Goal: Communication & Community: Share content

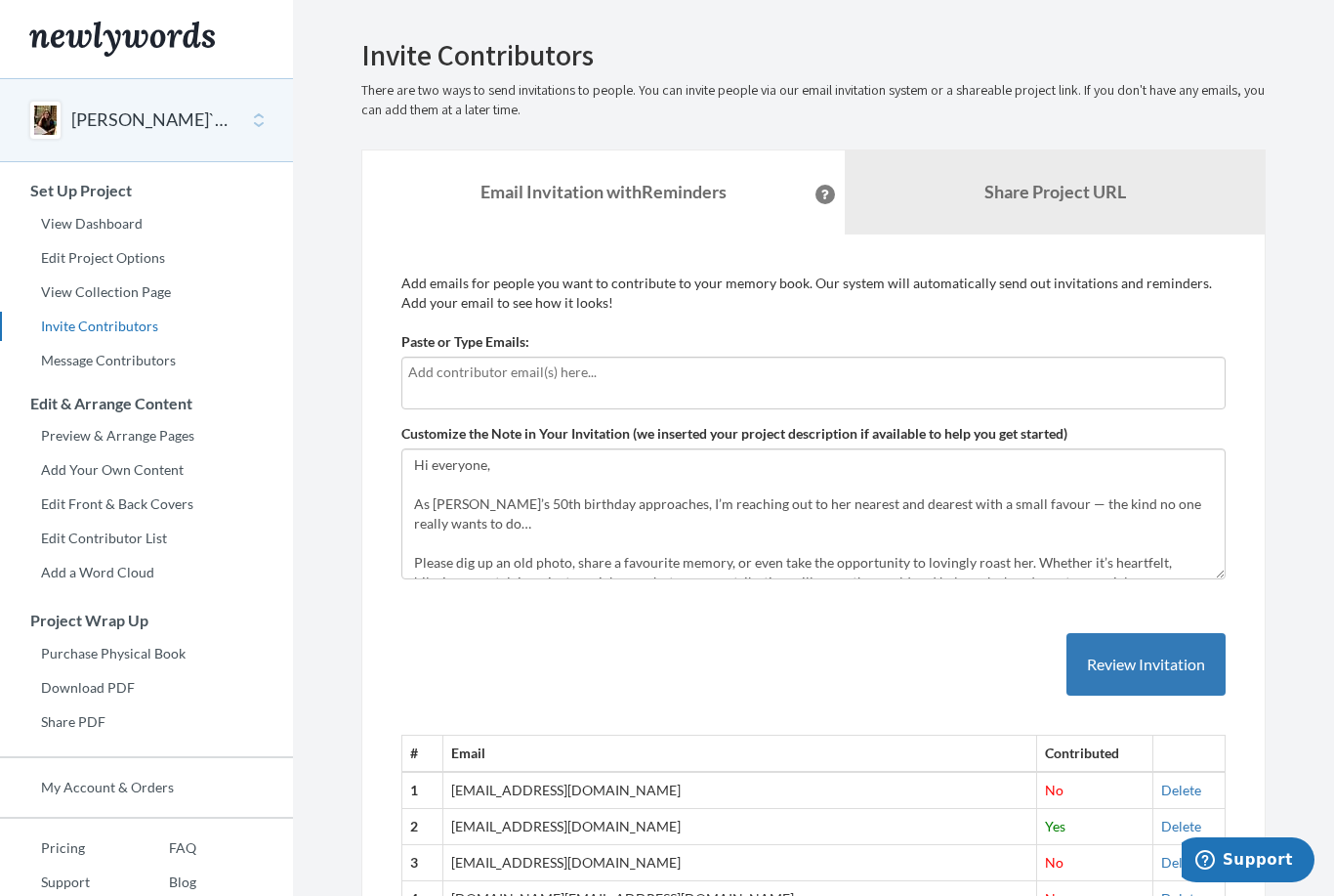
click at [56, 330] on link "Invite Contributors" at bounding box center [146, 326] width 293 height 29
click at [423, 380] on input "text" at bounding box center [813, 371] width 811 height 21
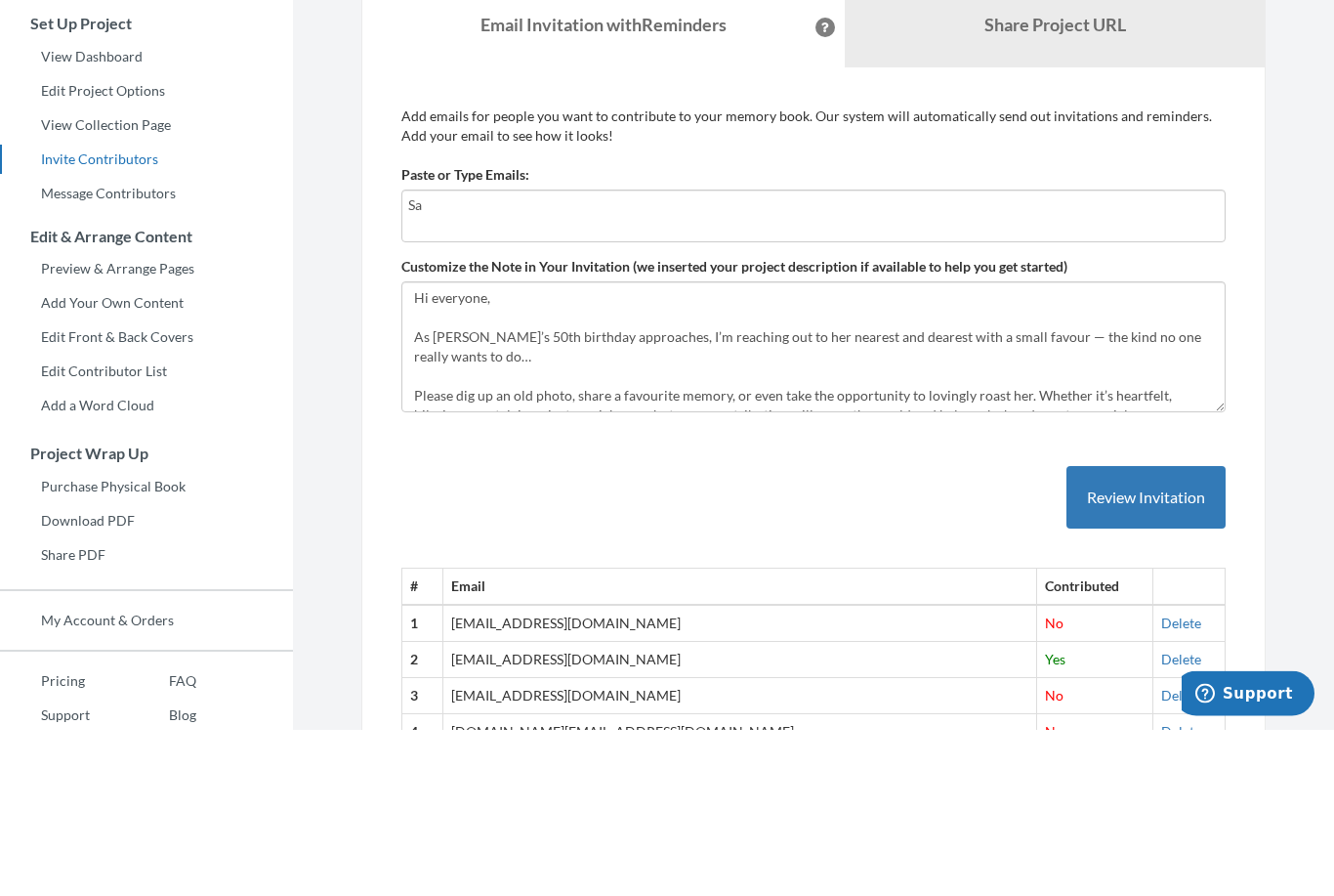
type input "S"
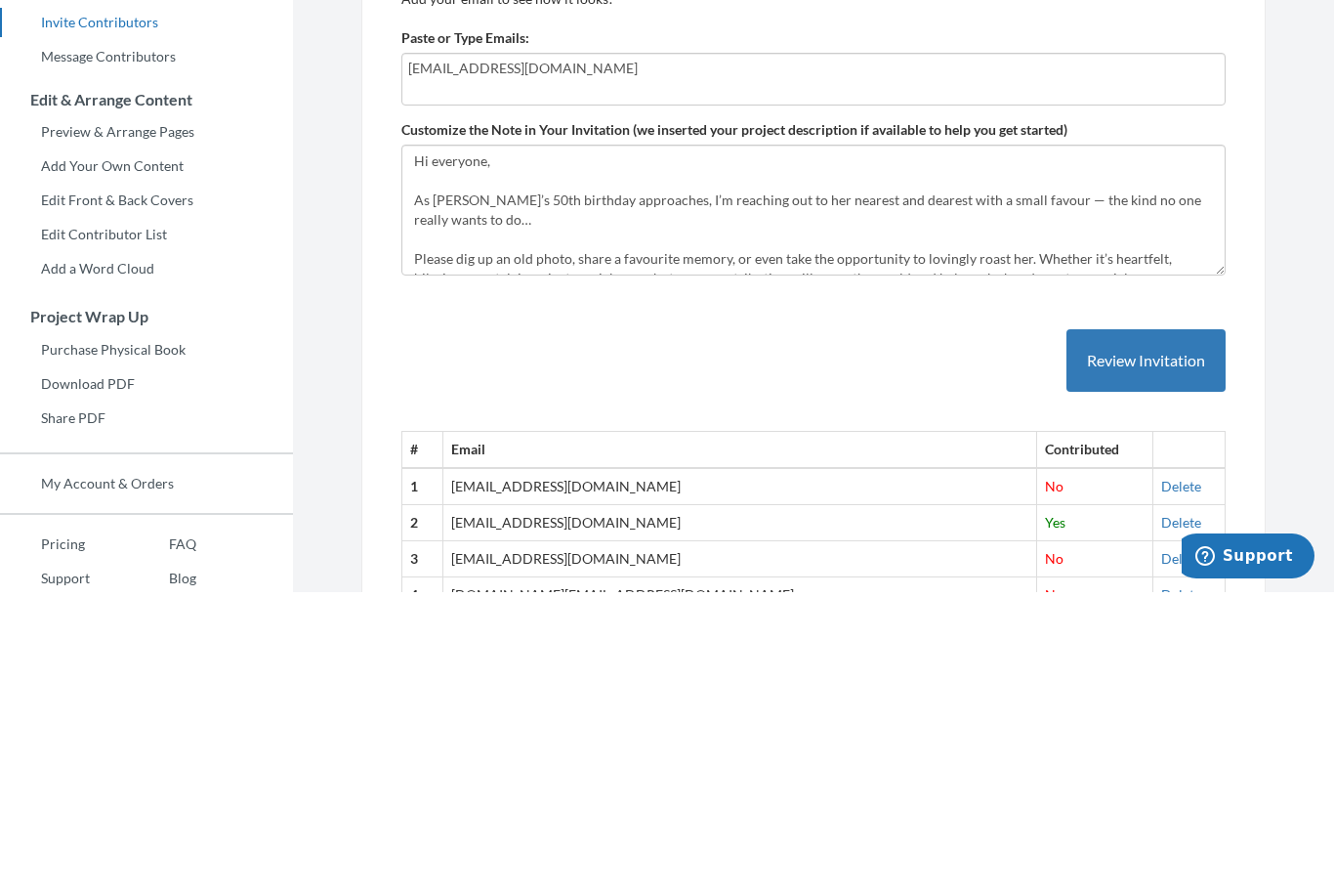
type input "[EMAIL_ADDRESS][DOMAIN_NAME]"
click at [1099, 633] on button "Review Invitation" at bounding box center [1146, 664] width 159 height 63
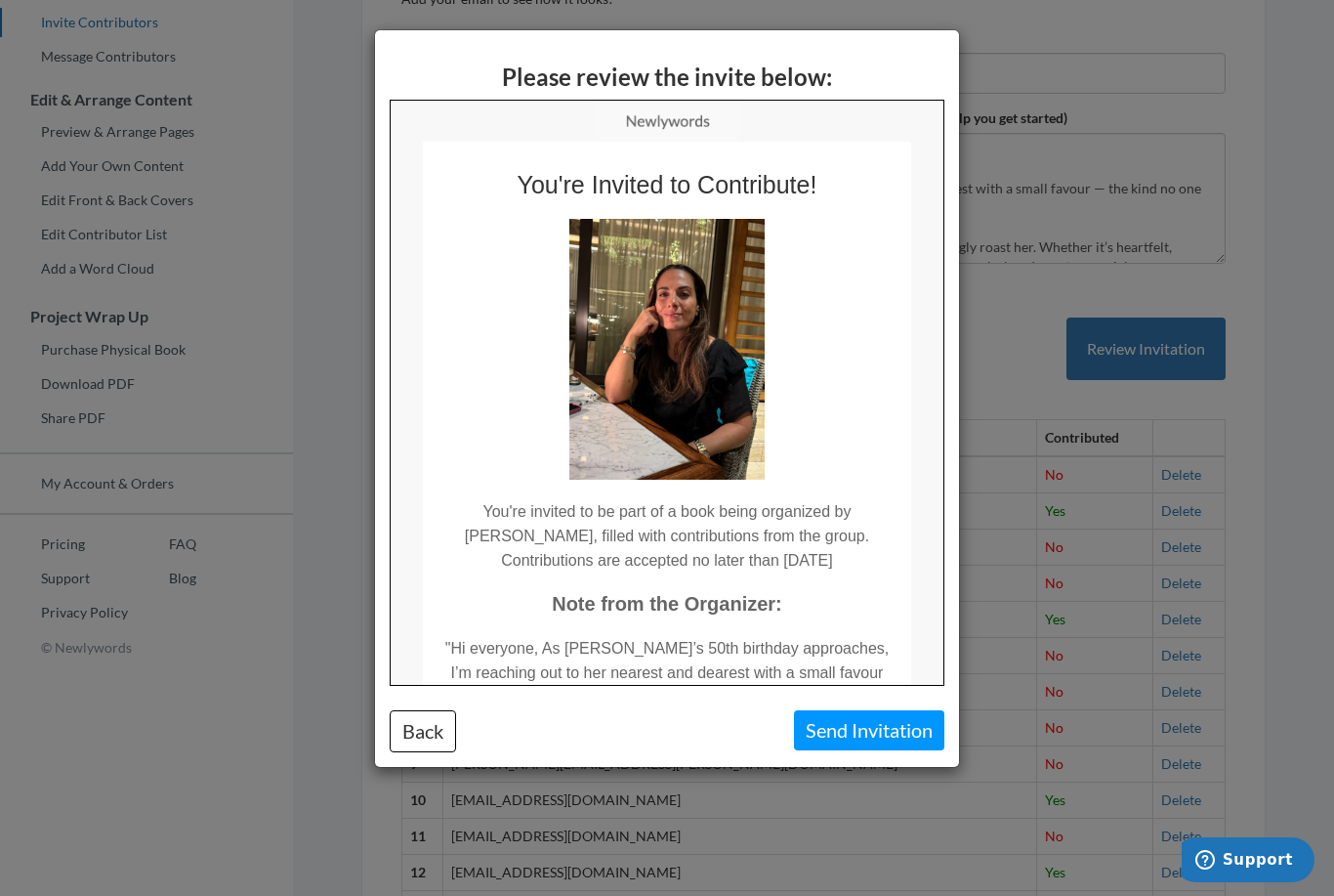
click at [832, 731] on button "Send Invitation" at bounding box center [869, 730] width 150 height 40
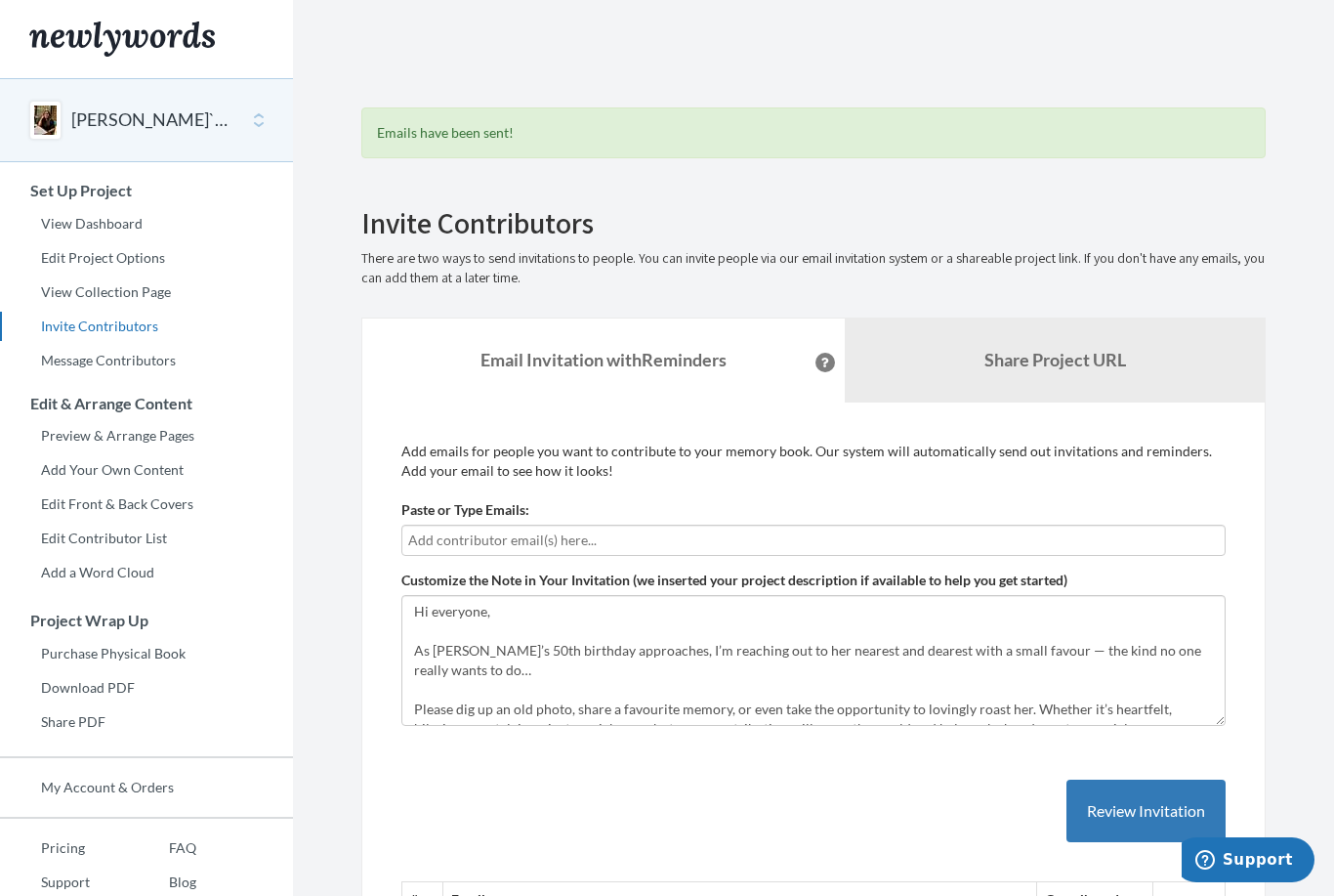
click at [440, 541] on input "text" at bounding box center [813, 539] width 811 height 21
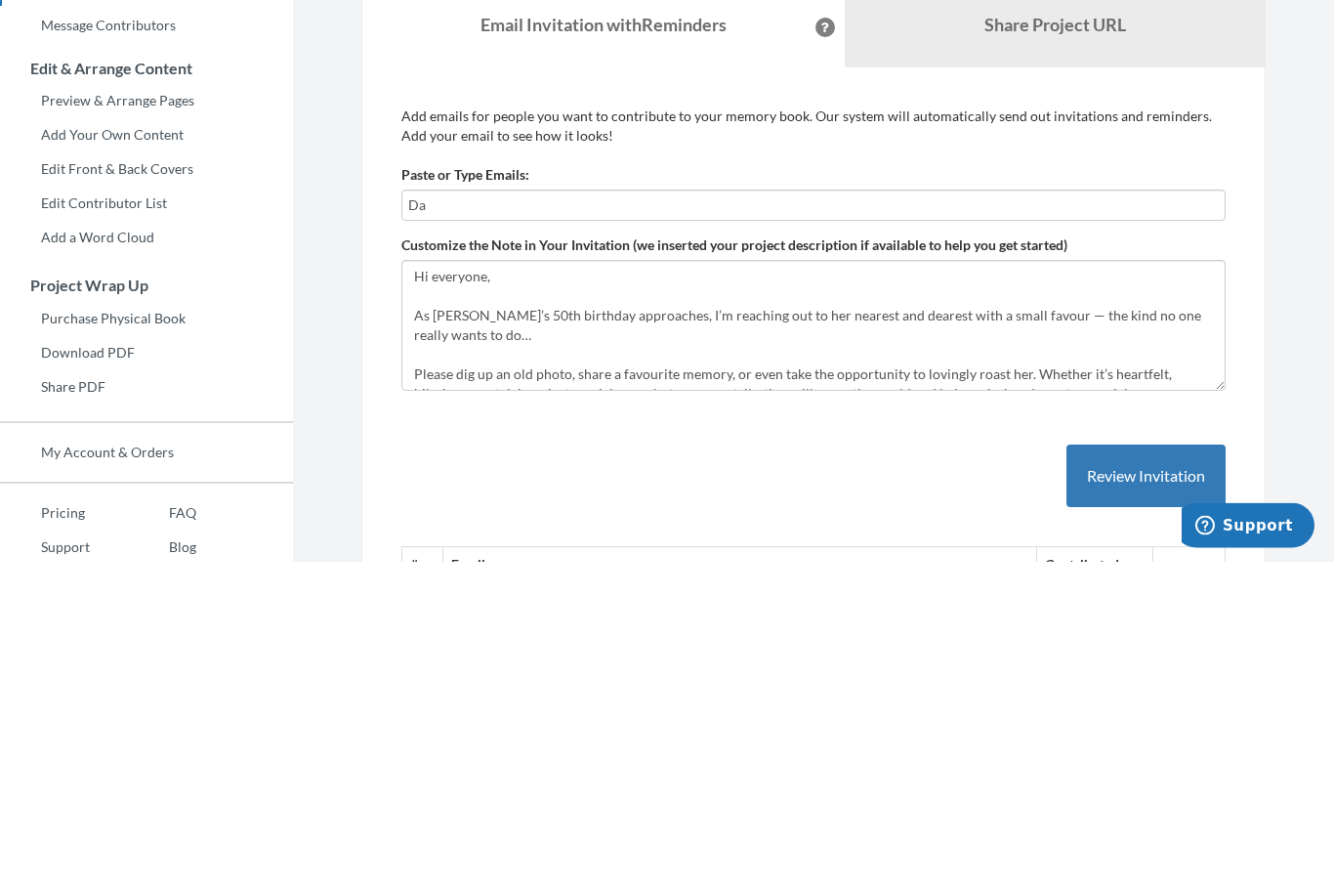
type input "D"
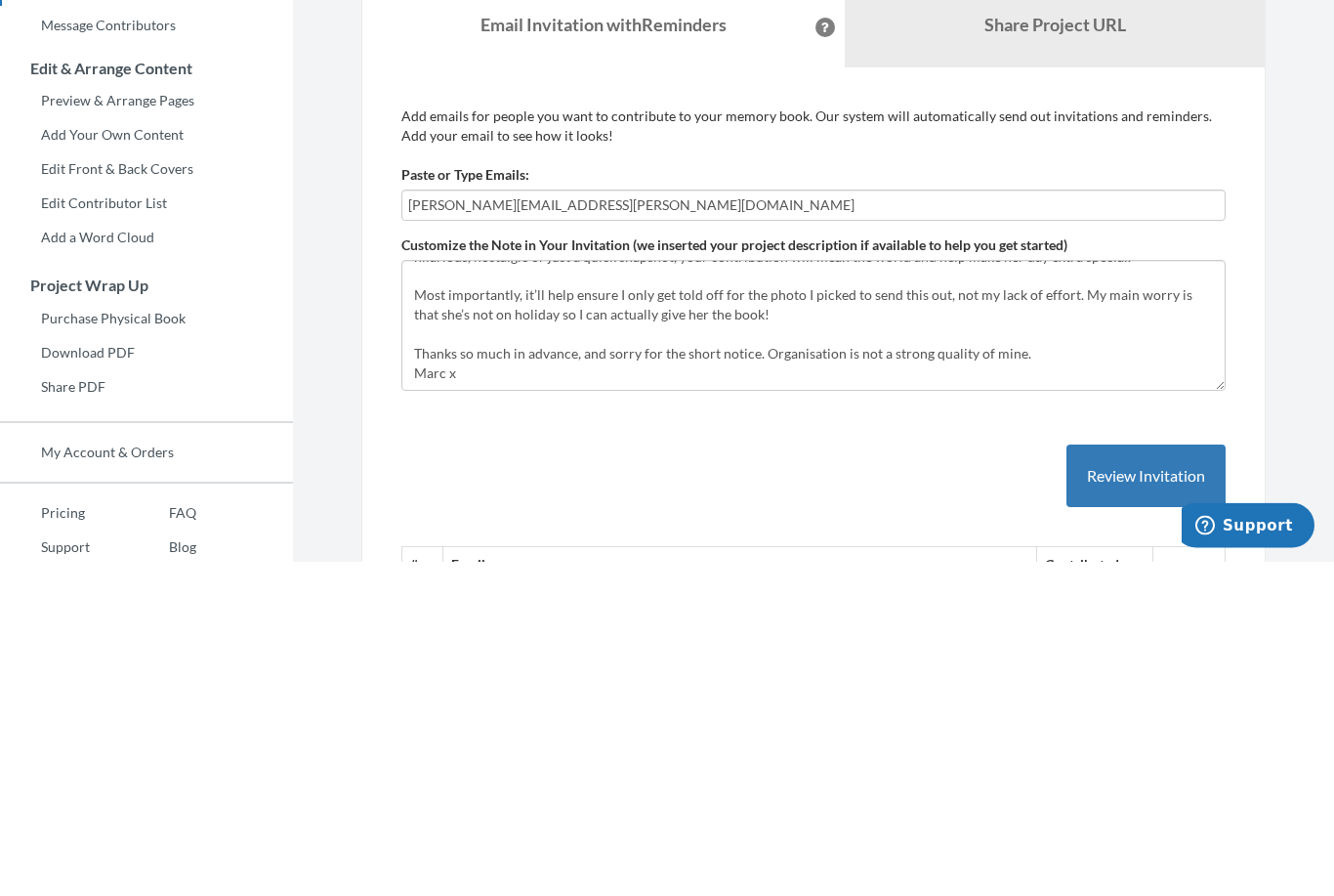
scroll to position [137, 0]
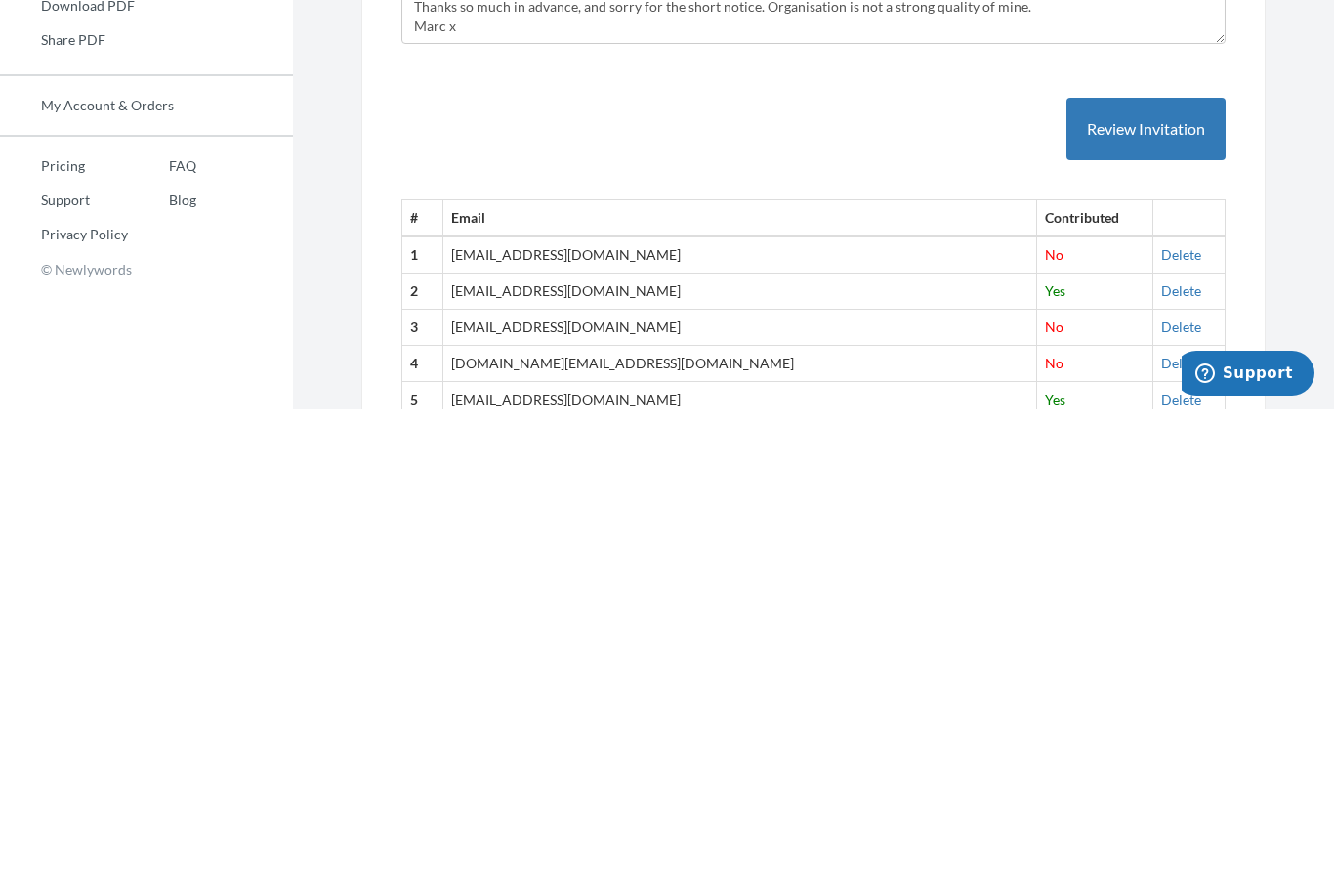
type input "[PERSON_NAME][EMAIL_ADDRESS][PERSON_NAME][DOMAIN_NAME]"
click at [1103, 584] on button "Review Invitation" at bounding box center [1146, 615] width 159 height 63
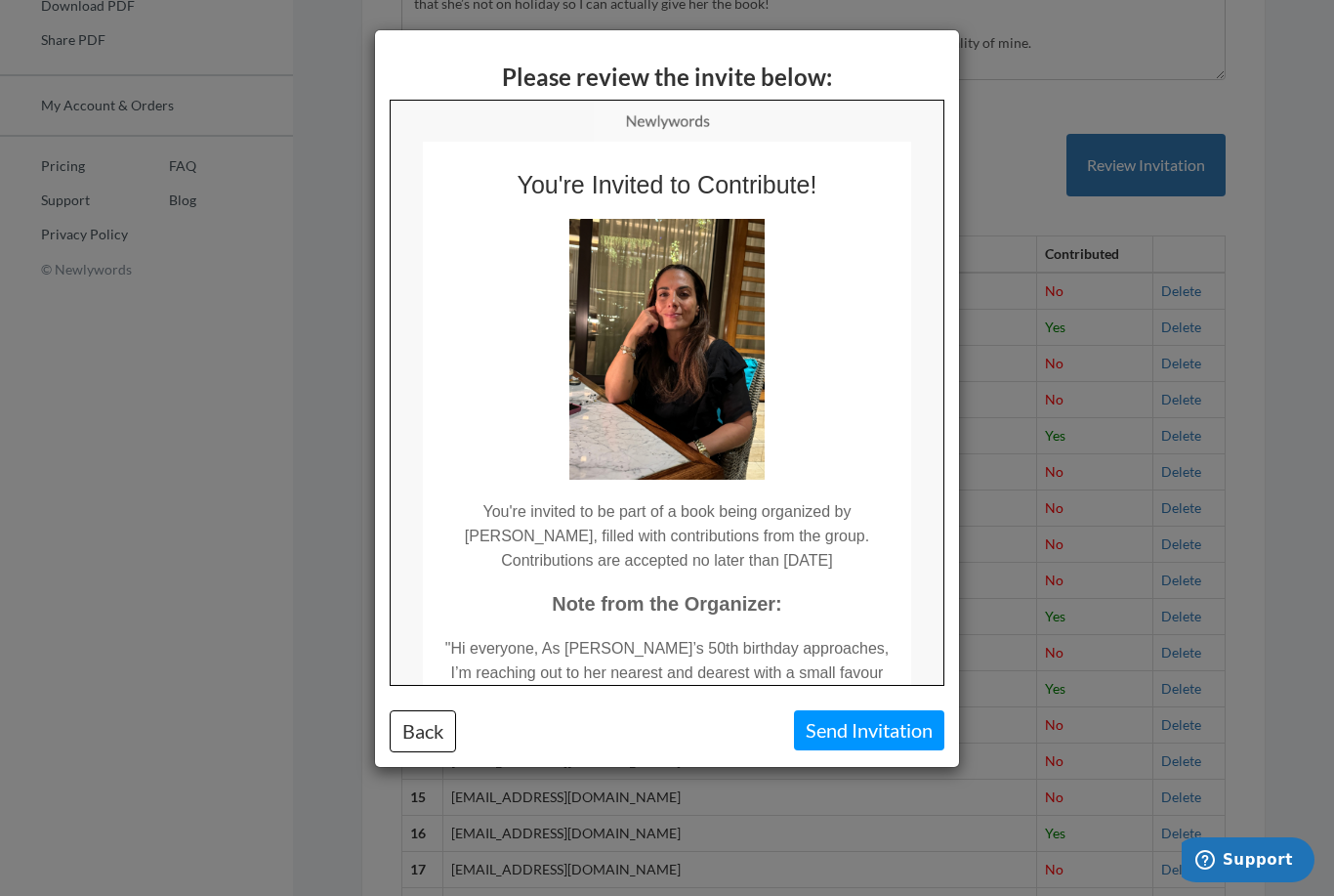
scroll to position [0, 0]
click at [829, 719] on button "Send Invitation" at bounding box center [869, 730] width 150 height 40
